Goal: Transaction & Acquisition: Purchase product/service

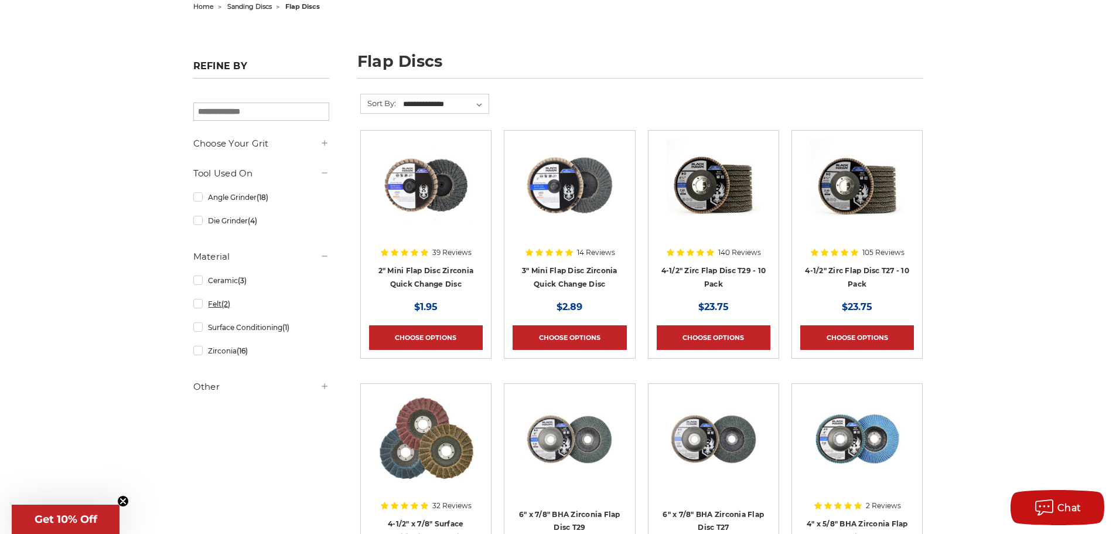
scroll to position [117, 0]
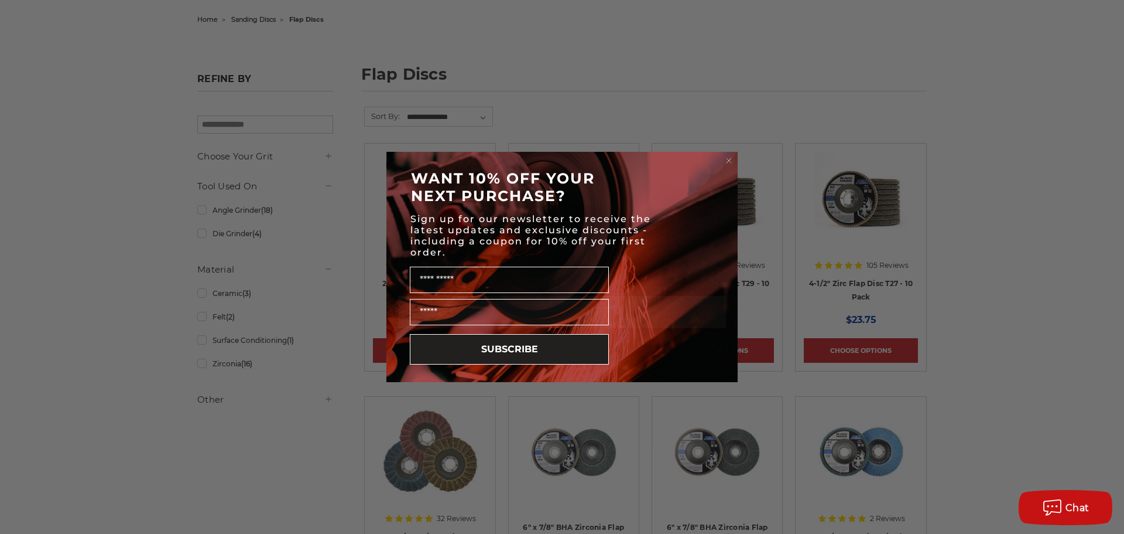
click at [203, 295] on div "Close dialog WANT 10% OFF YOUR NEXT PURCHASE? Sign up for our newsletter to rec…" at bounding box center [562, 267] width 1124 height 534
click at [726, 159] on circle "Close dialog" at bounding box center [729, 160] width 11 height 11
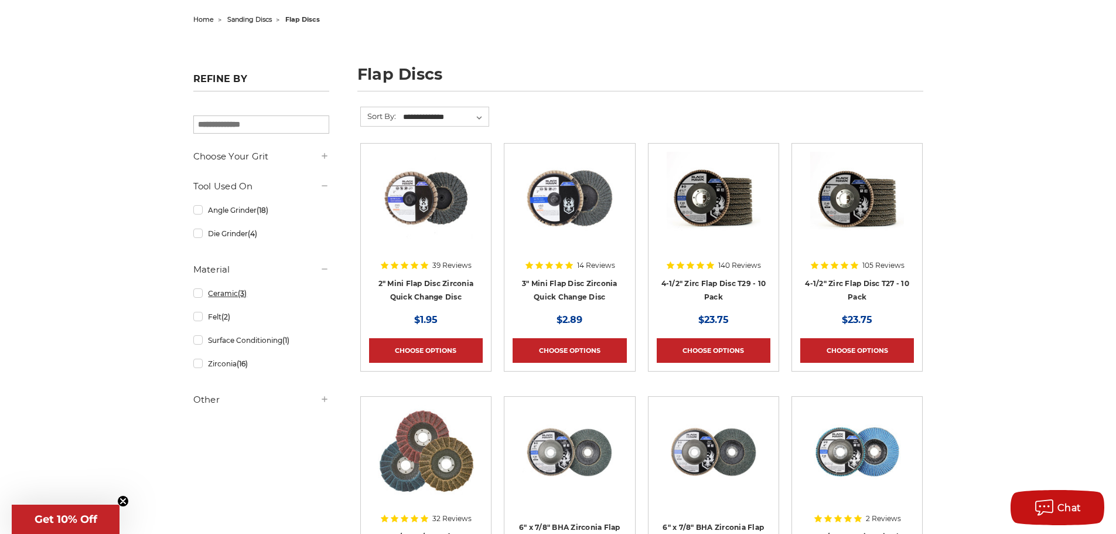
click at [200, 295] on link "Ceramic (3)" at bounding box center [261, 293] width 136 height 20
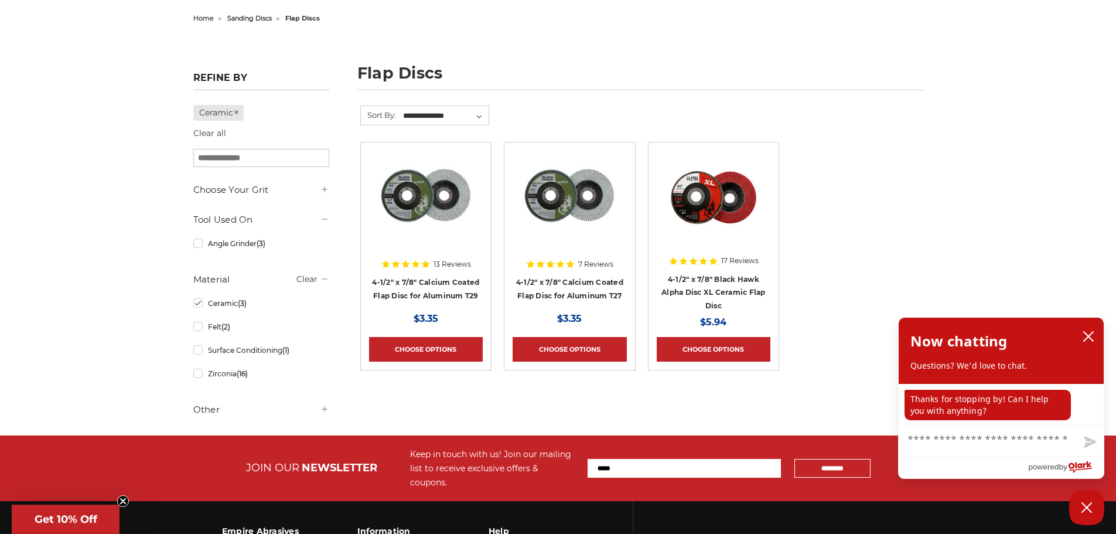
scroll to position [176, 0]
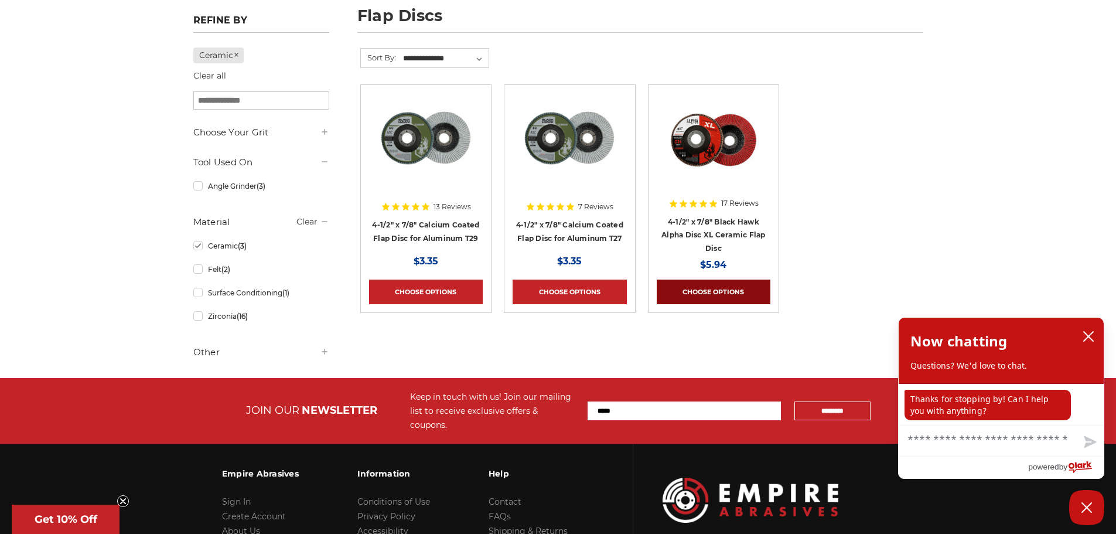
click at [717, 289] on link "Choose Options" at bounding box center [713, 291] width 114 height 25
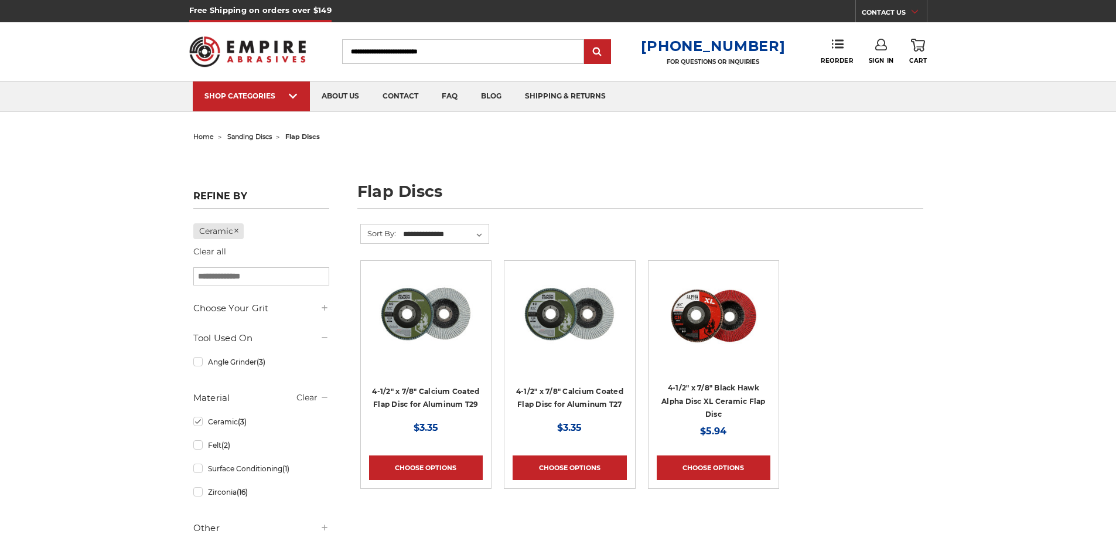
scroll to position [176, 0]
